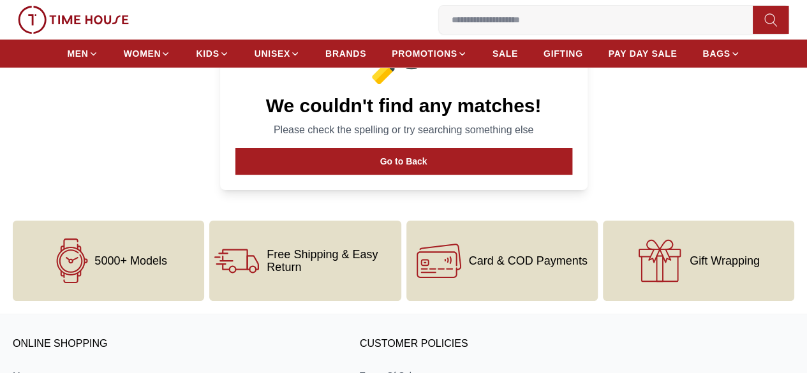
scroll to position [115, 0]
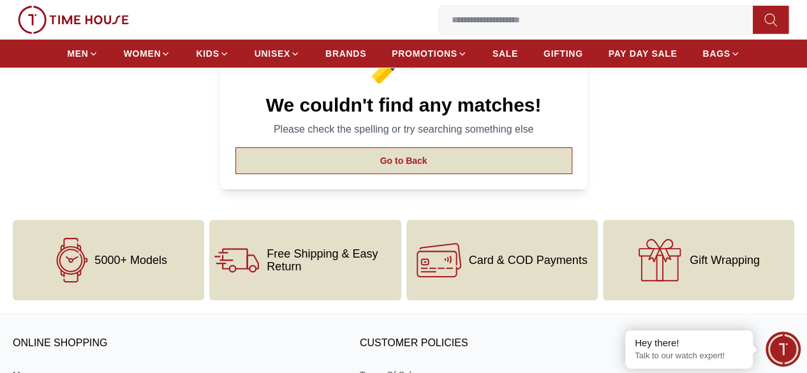
click at [339, 174] on button "Go to Back" at bounding box center [403, 160] width 337 height 27
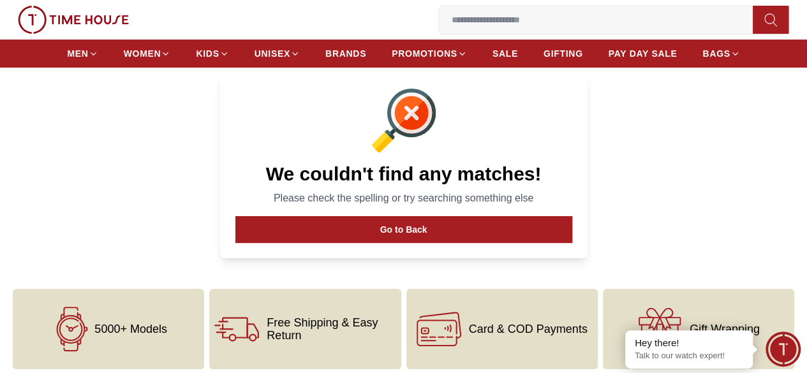
scroll to position [0, 0]
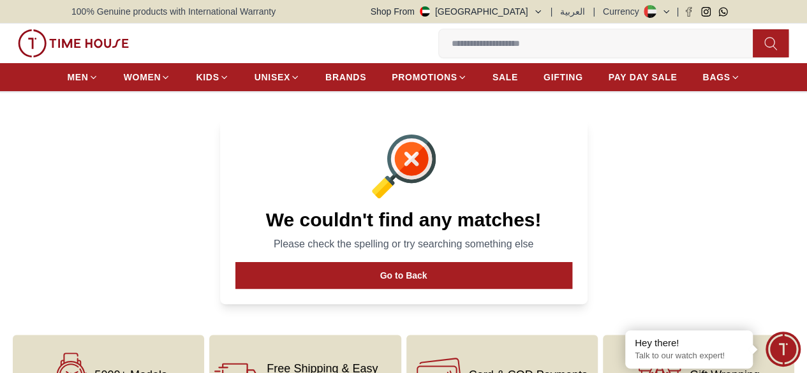
click at [390, 77] on ul "MEN WOMEN KIDS UNISEX BRANDS PROMOTIONS SALE GIFTING PAY DAY SALE BAGS" at bounding box center [403, 77] width 672 height 23
click at [361, 79] on span "BRANDS" at bounding box center [345, 77] width 41 height 13
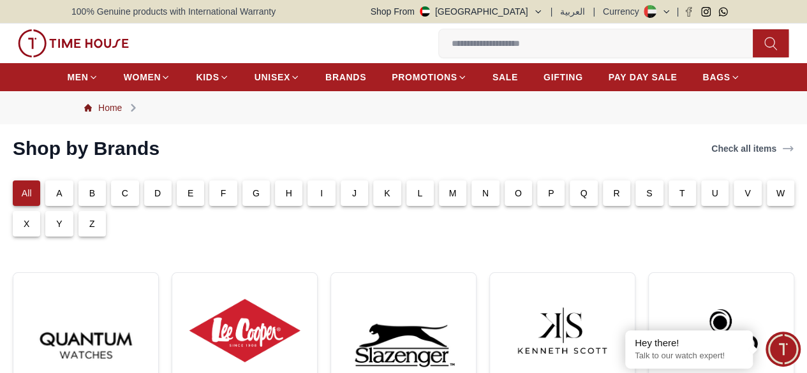
click at [112, 114] on link "Home" at bounding box center [103, 107] width 38 height 13
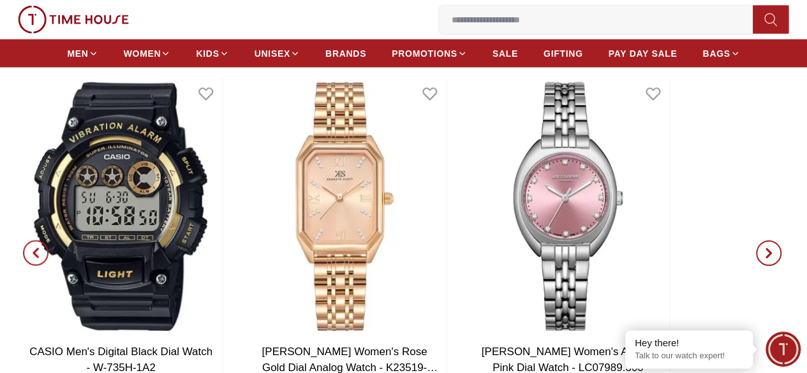
scroll to position [1326, 0]
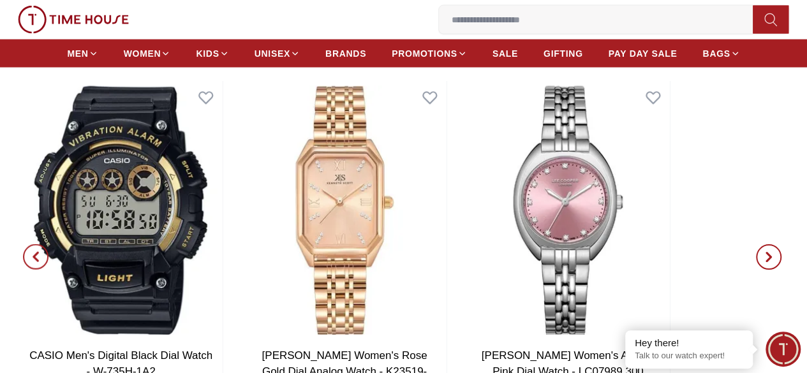
click at [756, 244] on span "button" at bounding box center [769, 257] width 26 height 26
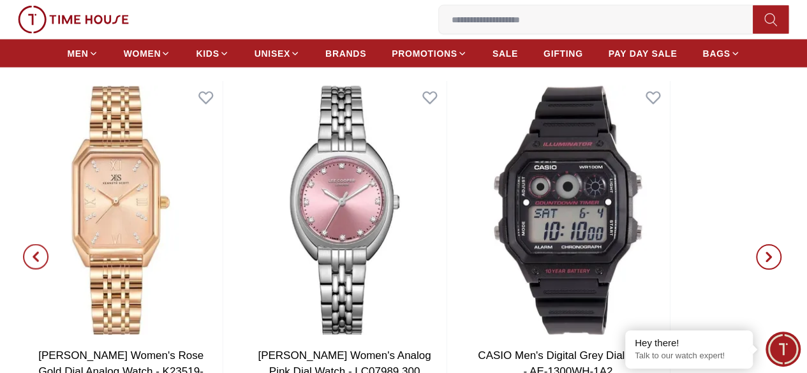
click at [756, 244] on span "button" at bounding box center [769, 257] width 26 height 26
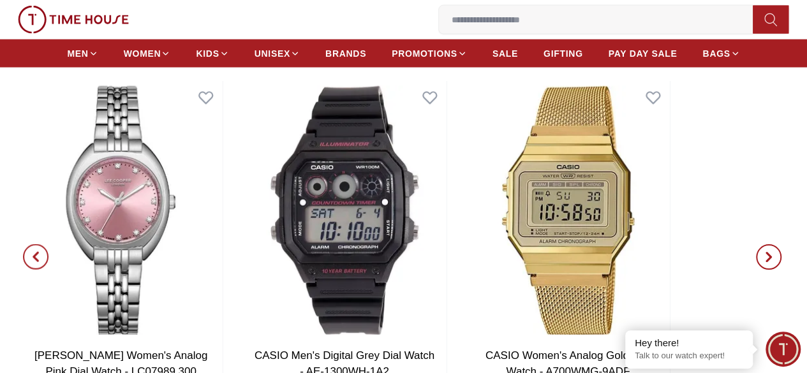
click at [756, 244] on span "button" at bounding box center [769, 257] width 26 height 26
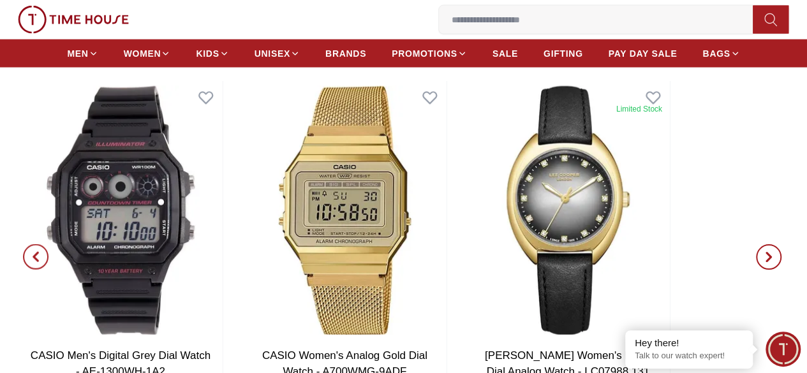
click at [756, 244] on span "button" at bounding box center [769, 257] width 26 height 26
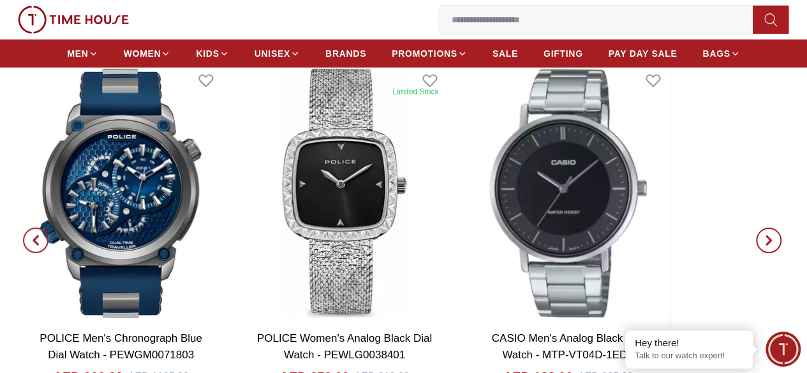
scroll to position [2016, 0]
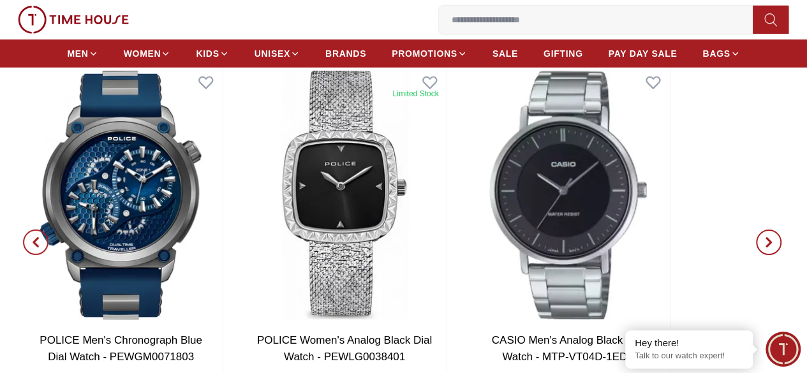
click at [763, 237] on icon "button" at bounding box center [768, 242] width 10 height 10
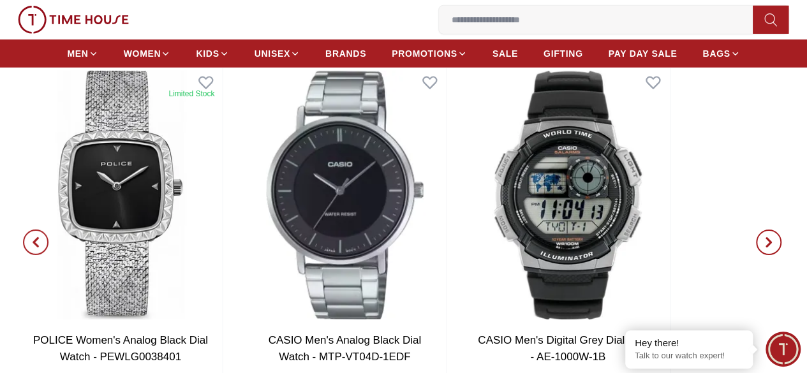
click at [763, 237] on icon "button" at bounding box center [768, 242] width 10 height 10
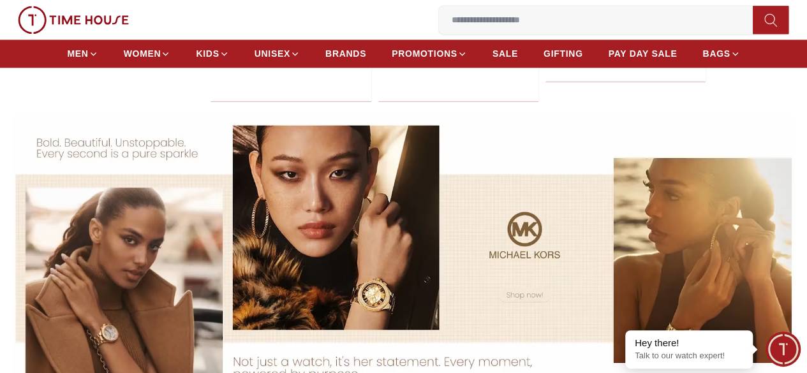
scroll to position [926, 0]
